Goal: Find contact information: Find contact information

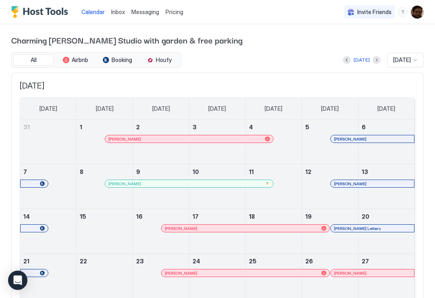
click at [175, 12] on span "Pricing" at bounding box center [174, 11] width 18 height 7
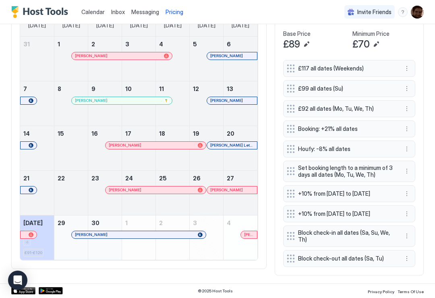
scroll to position [243, 0]
click at [376, 257] on span "Block check-out all dates (Sa, Tu)" at bounding box center [346, 258] width 96 height 7
click at [407, 259] on button "More options" at bounding box center [407, 258] width 10 height 10
click at [420, 216] on div "Edit" at bounding box center [417, 220] width 30 height 13
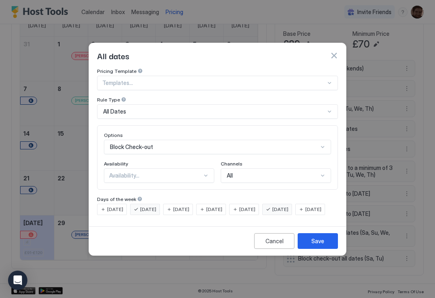
click at [336, 52] on button "button" at bounding box center [334, 56] width 8 height 8
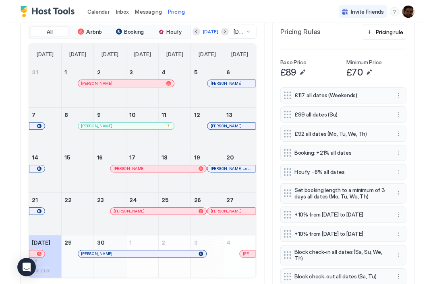
scroll to position [204, 0]
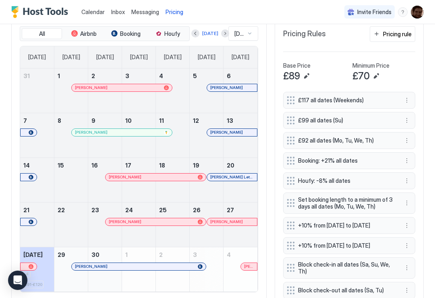
click at [222, 34] on button "Next month" at bounding box center [225, 33] width 8 height 8
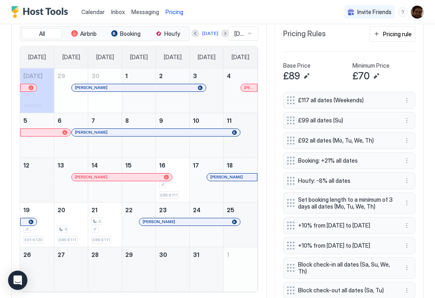
click at [223, 36] on button "Next month" at bounding box center [225, 33] width 8 height 8
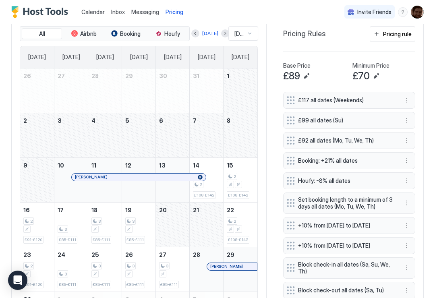
click at [221, 37] on div at bounding box center [225, 33] width 8 height 8
click at [222, 36] on button "Next month" at bounding box center [225, 33] width 8 height 8
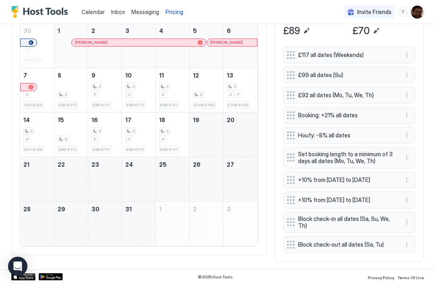
scroll to position [256, 0]
click at [407, 246] on button "More options" at bounding box center [407, 245] width 10 height 10
click at [424, 118] on div at bounding box center [217, 142] width 435 height 284
click at [402, 14] on div at bounding box center [217, 142] width 435 height 284
click at [400, 14] on div "menu" at bounding box center [403, 12] width 10 height 10
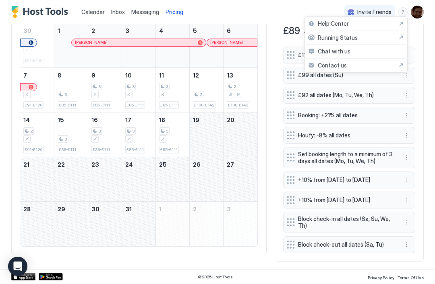
click at [341, 64] on span "Contact us" at bounding box center [331, 65] width 29 height 7
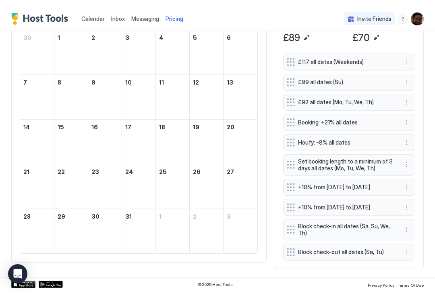
scroll to position [106, 318]
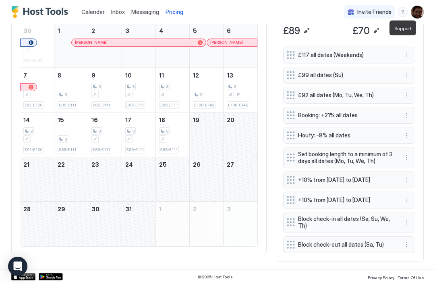
click at [402, 13] on div "menu" at bounding box center [403, 12] width 10 height 10
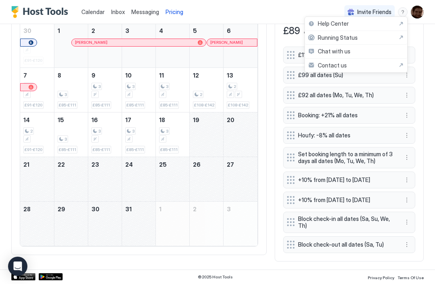
click at [349, 51] on div "Chat with us" at bounding box center [356, 52] width 102 height 14
